Goal: Check status: Check status

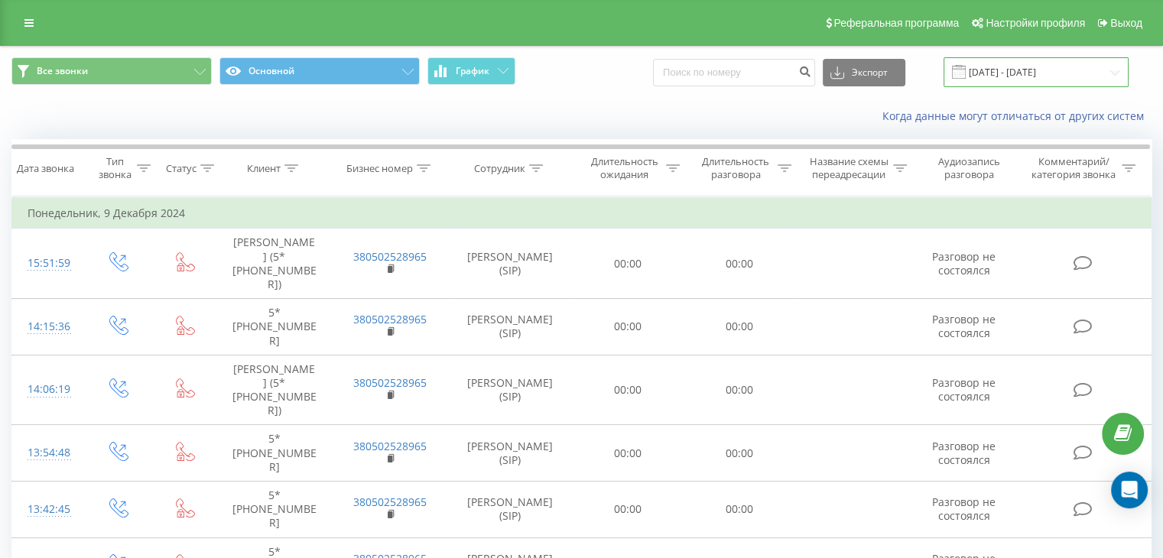
click at [1001, 73] on input "[DATE] - [DATE]" at bounding box center [1035, 72] width 185 height 30
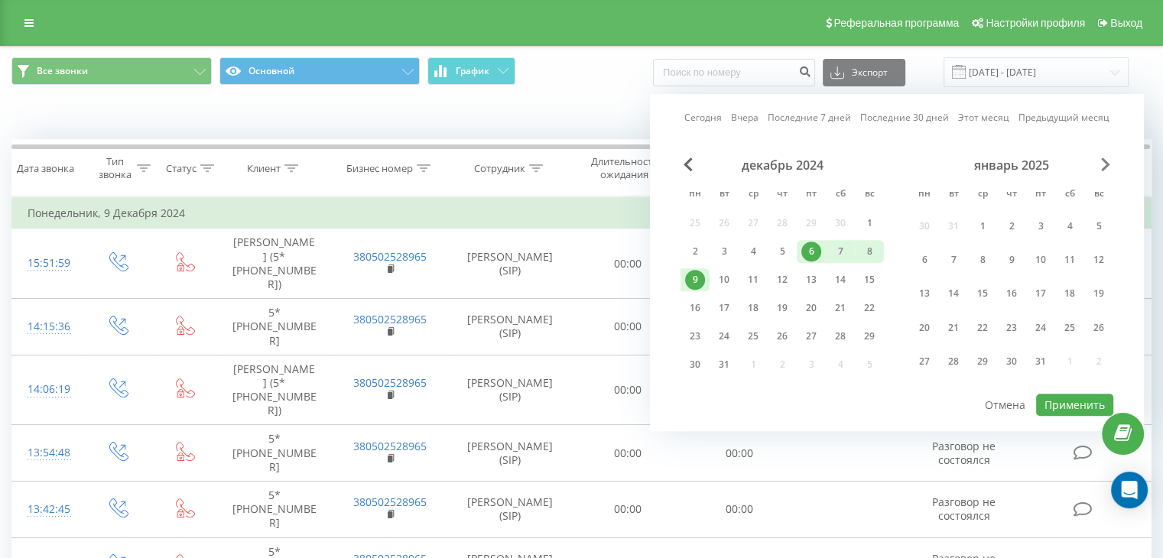
click at [1109, 166] on span "Next Month" at bounding box center [1105, 165] width 9 height 14
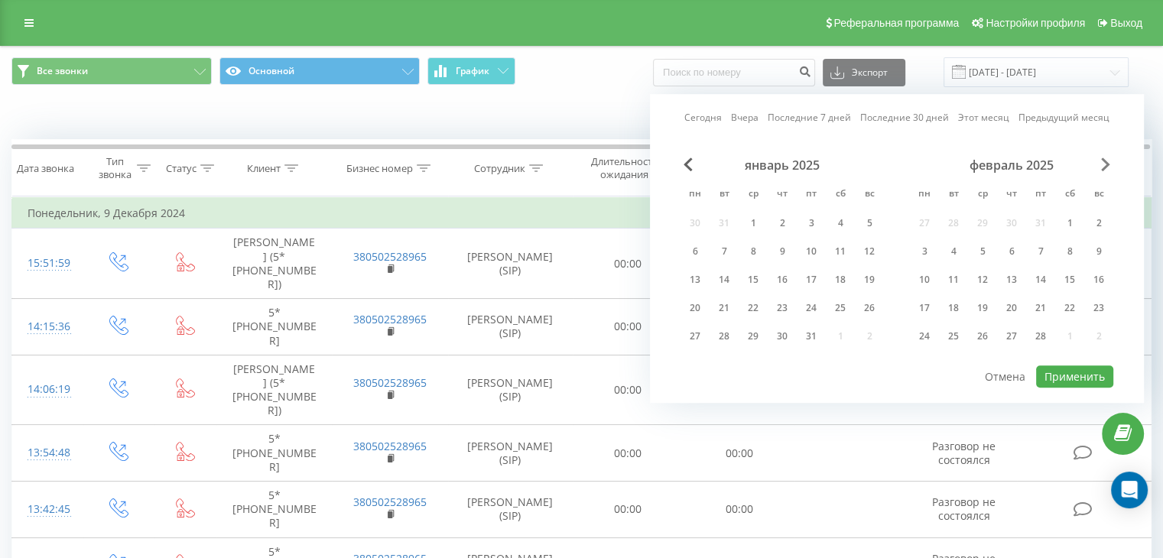
click at [1109, 166] on span "Next Month" at bounding box center [1105, 165] width 9 height 14
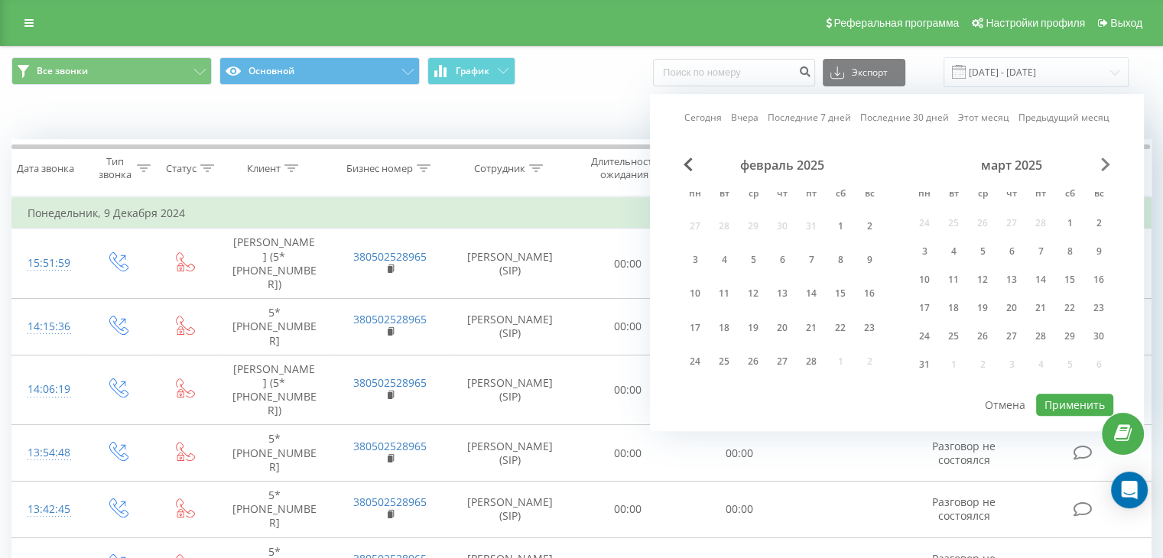
click at [1109, 166] on span "Next Month" at bounding box center [1105, 165] width 9 height 14
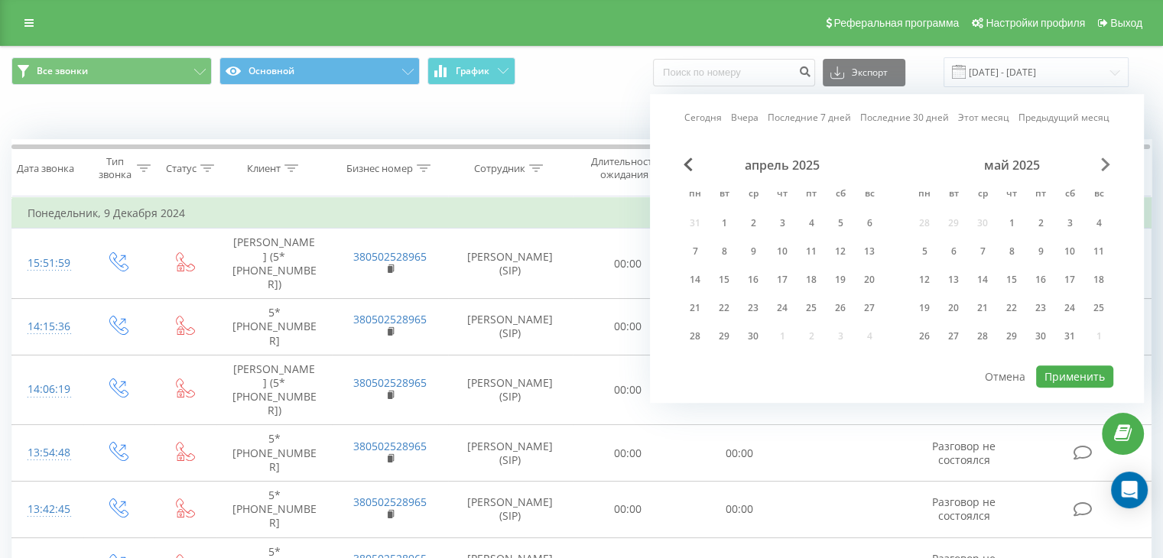
click at [1109, 166] on span "Next Month" at bounding box center [1105, 165] width 9 height 14
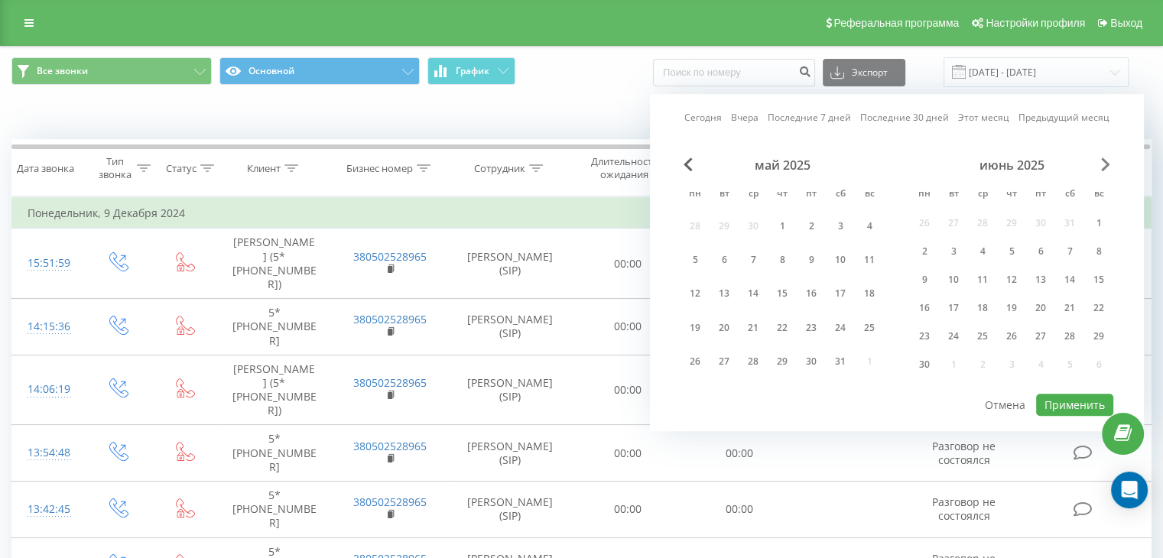
click at [1109, 166] on span "Next Month" at bounding box center [1105, 165] width 9 height 14
click at [1096, 169] on div "июль 2025" at bounding box center [1011, 165] width 203 height 15
click at [1106, 162] on span "Next Month" at bounding box center [1105, 165] width 9 height 14
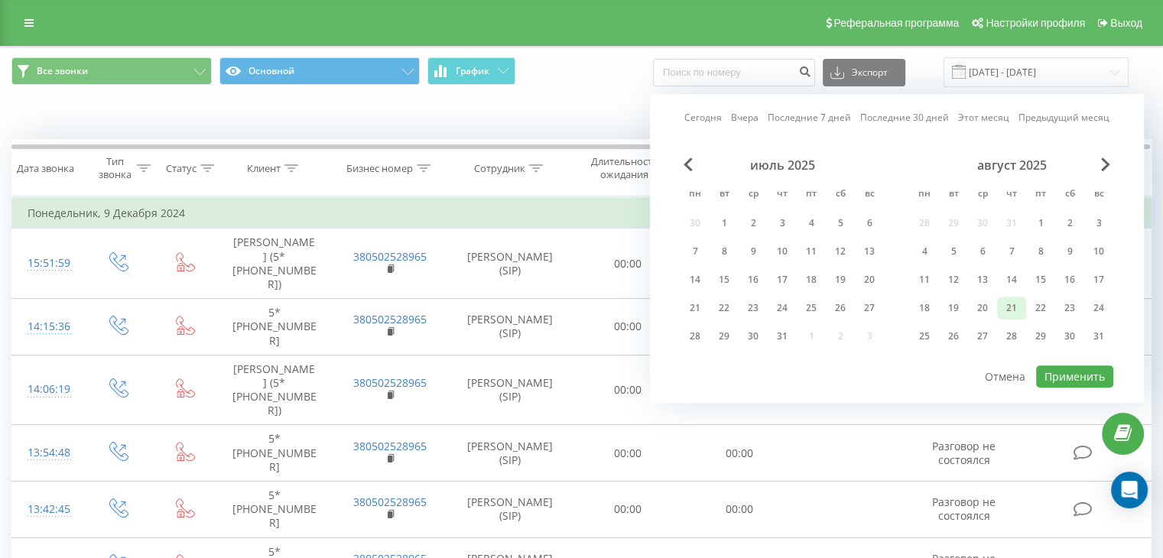
click at [1012, 306] on div "21" at bounding box center [1012, 308] width 20 height 20
click at [1076, 374] on button "Применить" at bounding box center [1074, 376] width 77 height 22
type input "[DATE] - [DATE]"
